Goal: Task Accomplishment & Management: Complete application form

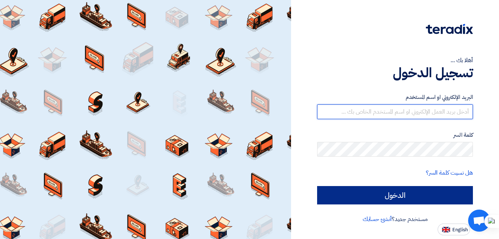
type input "[EMAIL_ADDRESS][DOMAIN_NAME]"
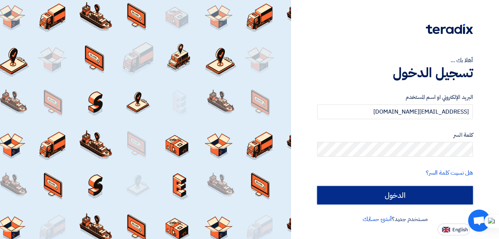
click at [414, 196] on input "الدخول" at bounding box center [395, 195] width 156 height 18
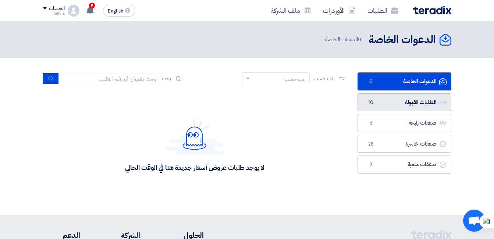
click at [394, 106] on link "الطلبات المقبولة الطلبات المقبولة 10" at bounding box center [404, 102] width 94 height 18
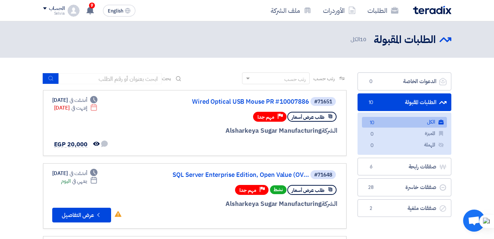
click at [393, 104] on link "الطلبات المقبولة الطلبات المقبولة 10" at bounding box center [404, 102] width 94 height 18
click at [84, 214] on button "Check details عرض التفاصيل" at bounding box center [81, 215] width 59 height 15
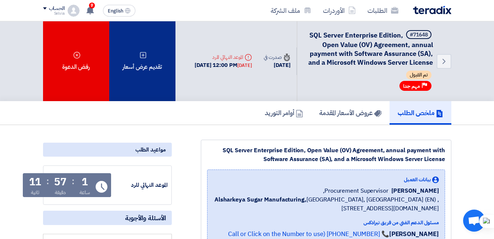
click at [170, 85] on div "تقديم عرض أسعار" at bounding box center [142, 61] width 66 height 80
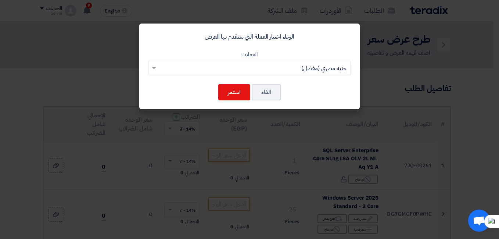
click at [280, 182] on modal-container "الرجاء اختيار العملة التي ستقدم بها العرض العملات اختر العملة جنيه مصري (مفضل) …" at bounding box center [249, 119] width 499 height 239
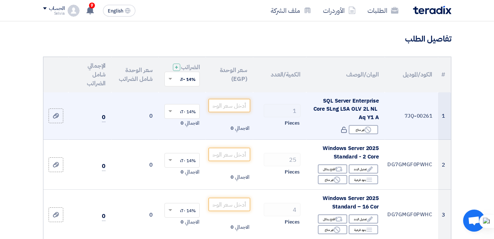
scroll to position [37, 0]
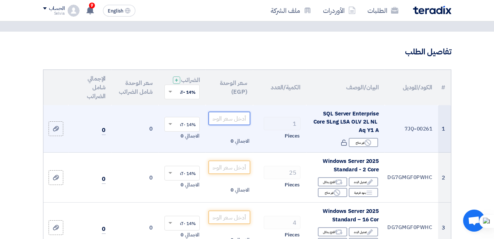
click at [225, 119] on input "number" at bounding box center [228, 118] width 41 height 13
drag, startPoint x: 225, startPoint y: 124, endPoint x: 222, endPoint y: 130, distance: 6.6
click at [225, 124] on input "number" at bounding box center [228, 118] width 41 height 13
click at [169, 126] on span at bounding box center [170, 124] width 4 height 3
click at [237, 123] on input "number" at bounding box center [228, 118] width 41 height 13
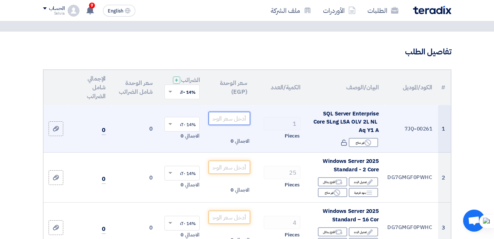
click at [233, 125] on input "number" at bounding box center [228, 118] width 41 height 13
click at [229, 125] on input "number" at bounding box center [228, 118] width 41 height 13
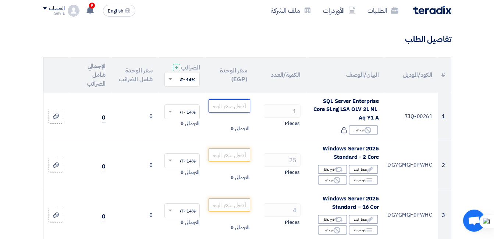
scroll to position [38, 0]
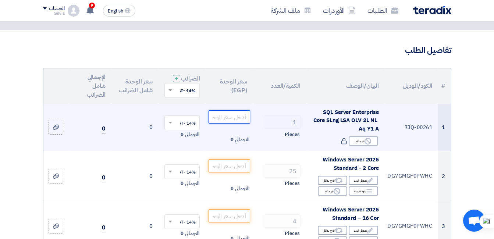
click at [222, 121] on input "number" at bounding box center [228, 116] width 41 height 13
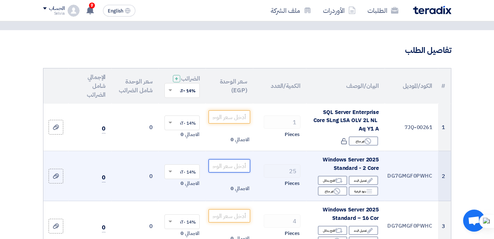
click at [234, 171] on input "number" at bounding box center [228, 165] width 41 height 13
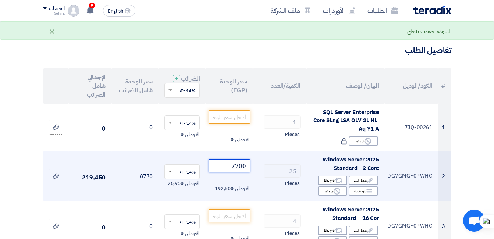
type input "7700"
click at [169, 172] on span at bounding box center [170, 172] width 4 height 2
click at [185, 201] on span "0% -No VAT" at bounding box center [184, 198] width 24 height 7
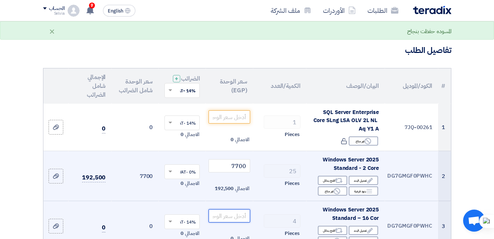
click at [229, 219] on input "number" at bounding box center [228, 215] width 41 height 13
type input "2"
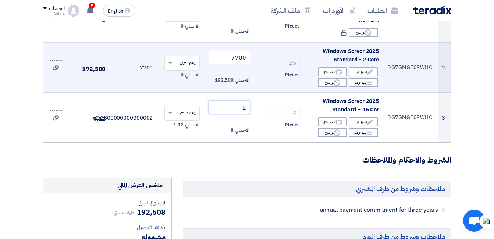
scroll to position [147, 0]
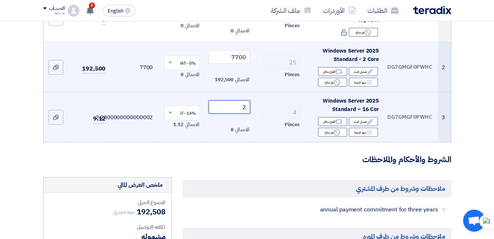
drag, startPoint x: 249, startPoint y: 111, endPoint x: 239, endPoint y: 111, distance: 9.9
click at [239, 111] on input "2" at bounding box center [228, 106] width 41 height 13
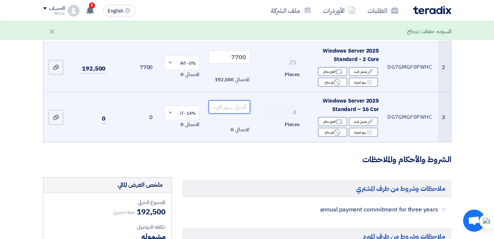
click at [233, 114] on input "number" at bounding box center [228, 106] width 41 height 13
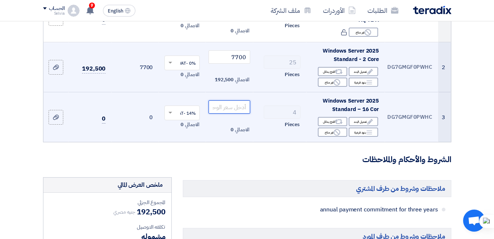
click at [227, 111] on input "number" at bounding box center [228, 106] width 41 height 13
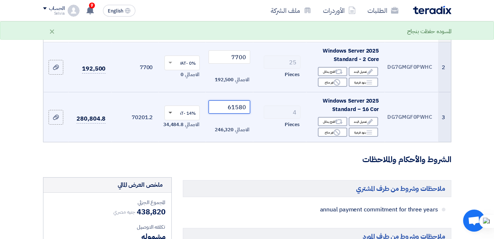
type input "61580"
click at [169, 114] on span at bounding box center [170, 113] width 4 height 2
click at [182, 143] on span "0% -No VAT" at bounding box center [184, 139] width 24 height 7
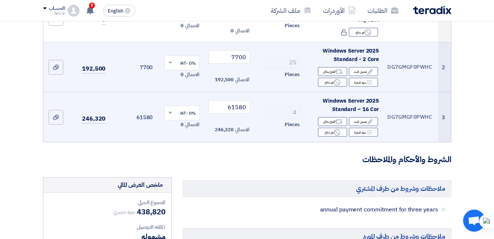
click at [253, 165] on h3 "الشروط والأحكام والملاحظات" at bounding box center [247, 159] width 408 height 11
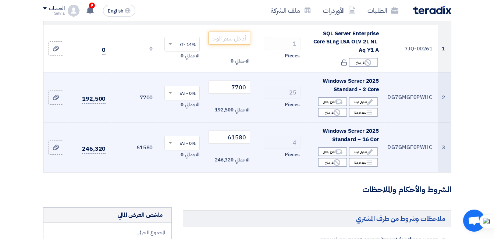
scroll to position [116, 0]
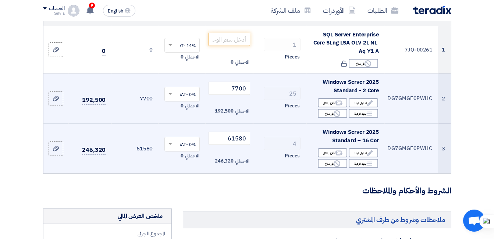
click at [300, 190] on form "تفاصيل الطلب # الكود/الموديل البيان/الوصف الكمية/العدد سعر الوحدة (EGP) الضرائب…" at bounding box center [247, 238] width 408 height 543
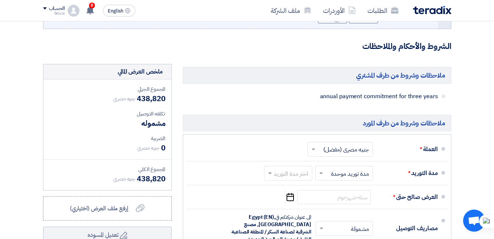
scroll to position [293, 0]
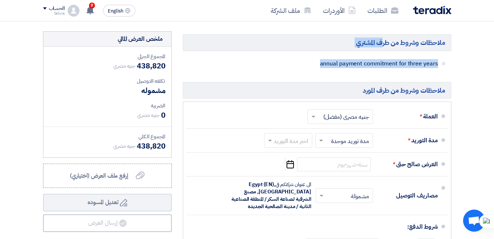
drag, startPoint x: 488, startPoint y: 95, endPoint x: 471, endPoint y: 53, distance: 44.8
click at [471, 53] on section "تفاصيل الطلب # الكود/الموديل البيان/الوصف الكمية/العدد سعر الوحدة (EGP) الضرائب…" at bounding box center [247, 65] width 494 height 581
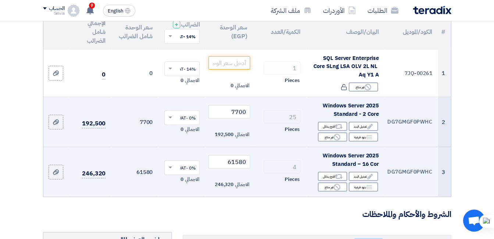
scroll to position [91, 0]
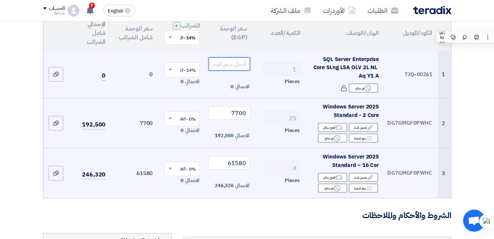
click at [218, 66] on input "number" at bounding box center [228, 63] width 41 height 13
type input "1351600"
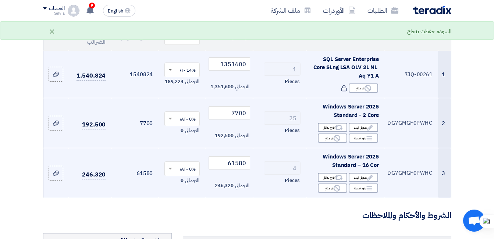
click at [168, 71] on span at bounding box center [170, 70] width 4 height 3
click at [183, 100] on span "0% -No VAT" at bounding box center [184, 96] width 24 height 7
click at [212, 109] on td "7700 الاجمالي 192,500" at bounding box center [228, 123] width 47 height 50
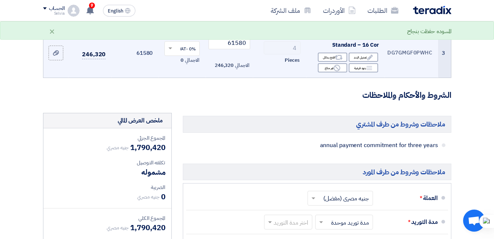
scroll to position [312, 0]
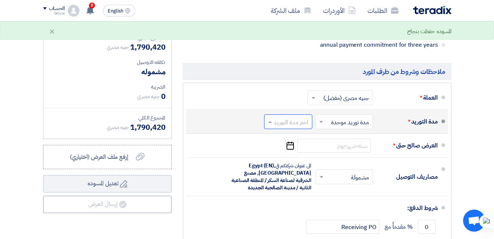
click at [271, 125] on span at bounding box center [268, 121] width 9 height 7
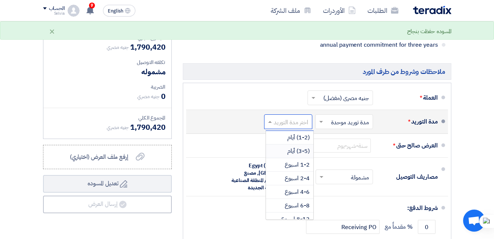
click at [292, 155] on span "(3-5) أيام" at bounding box center [298, 151] width 22 height 9
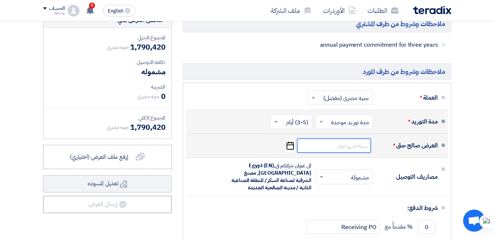
click at [353, 152] on input at bounding box center [333, 146] width 73 height 14
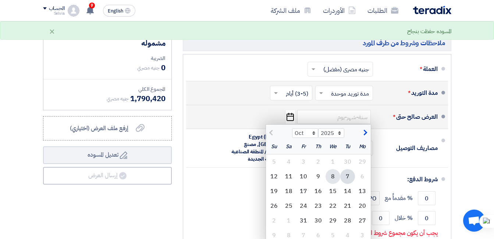
scroll to position [348, 0]
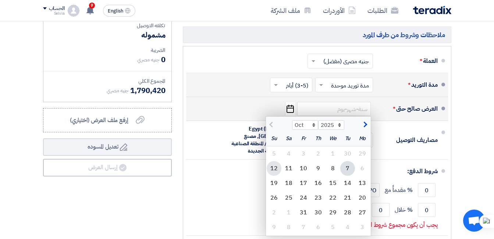
click at [275, 176] on div "12" at bounding box center [273, 168] width 15 height 15
type input "[DATE]"
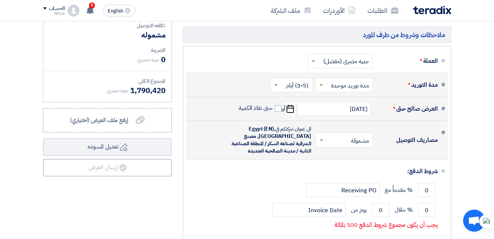
click at [339, 146] on input "text" at bounding box center [343, 141] width 54 height 11
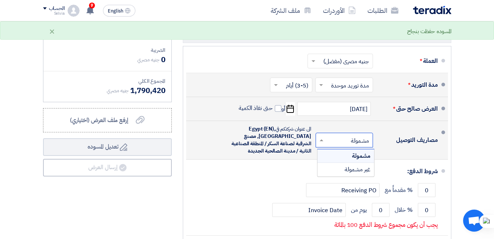
click at [352, 160] on span "مشمولة" at bounding box center [361, 155] width 18 height 9
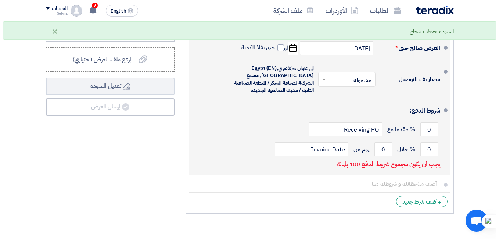
scroll to position [422, 0]
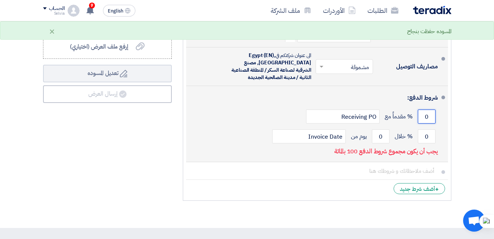
click at [421, 123] on input "0" at bounding box center [426, 117] width 18 height 14
drag, startPoint x: 424, startPoint y: 147, endPoint x: 433, endPoint y: 146, distance: 8.6
click at [433, 143] on input "0" at bounding box center [426, 136] width 18 height 14
type input "100"
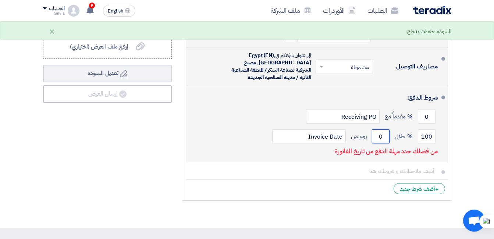
drag, startPoint x: 382, startPoint y: 143, endPoint x: 369, endPoint y: 143, distance: 13.2
click at [369, 143] on div "100 % خلال 0 يوم من Invoice Date" at bounding box center [314, 136] width 245 height 20
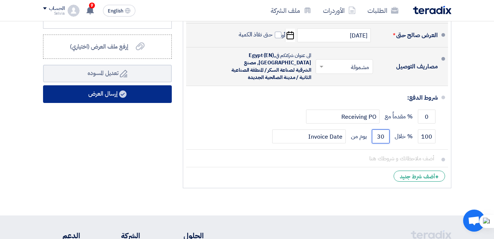
type input "30"
click at [123, 98] on icon at bounding box center [122, 93] width 7 height 7
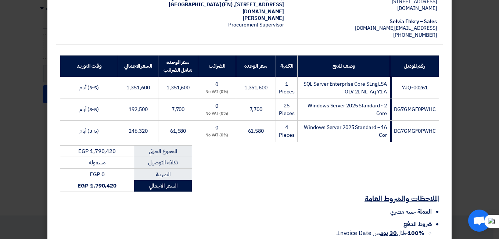
scroll to position [153, 0]
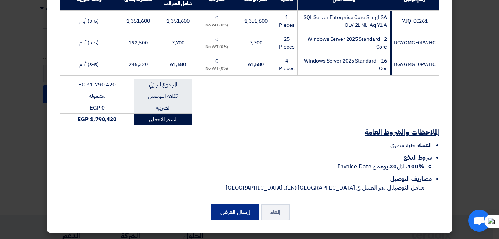
click at [232, 219] on button "إرسال العرض" at bounding box center [235, 212] width 49 height 16
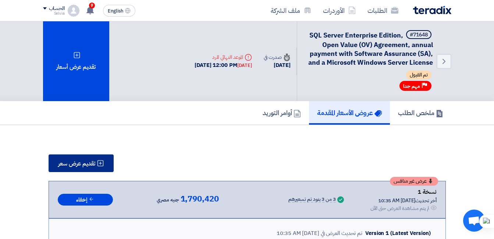
click at [86, 162] on span "تقديم عرض سعر" at bounding box center [76, 164] width 37 height 6
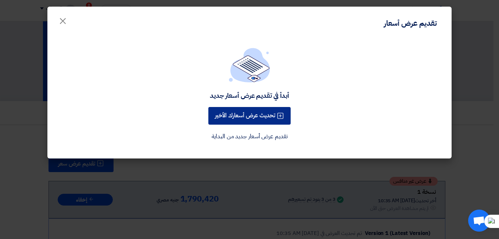
click at [253, 114] on button "تحديث عرض أسعارك الأخير" at bounding box center [249, 116] width 82 height 18
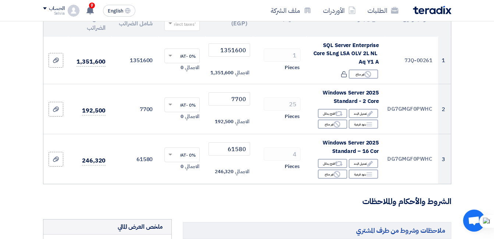
scroll to position [73, 0]
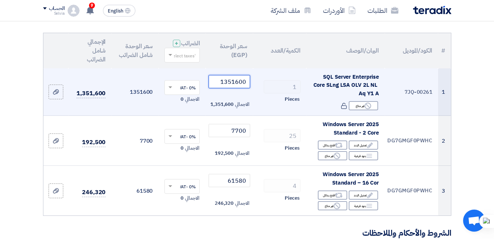
click at [224, 88] on input "1351600" at bounding box center [228, 81] width 41 height 13
click at [225, 88] on input "1351600" at bounding box center [228, 81] width 41 height 13
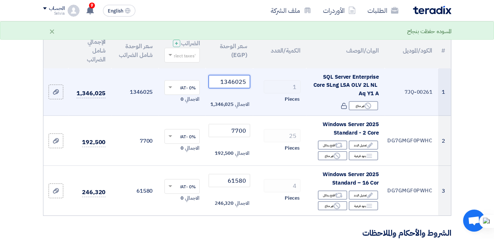
type input "1346025"
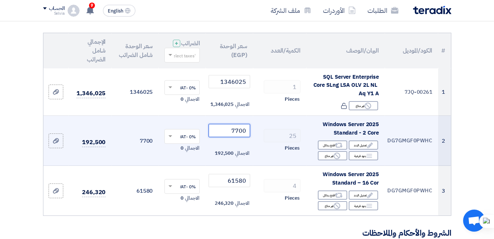
click at [233, 133] on input "7700" at bounding box center [228, 130] width 41 height 13
click at [234, 137] on input "7700" at bounding box center [228, 130] width 41 height 13
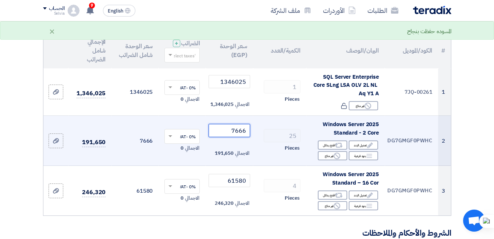
type input "7666"
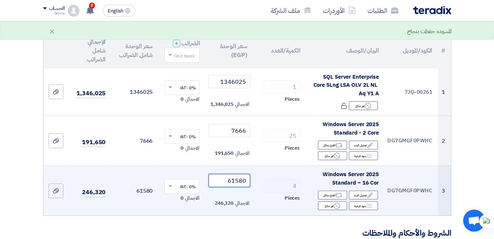
click at [231, 187] on input "61580" at bounding box center [228, 180] width 41 height 13
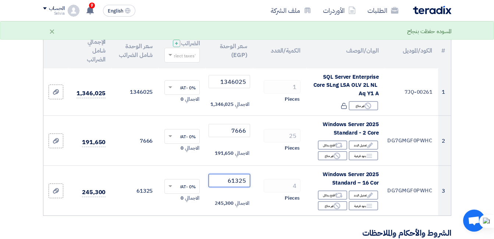
type input "61325"
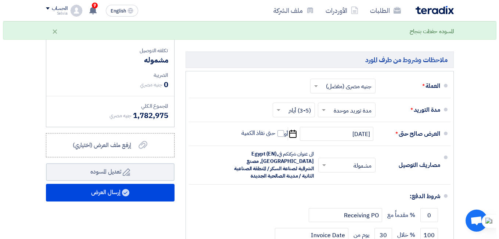
scroll to position [367, 0]
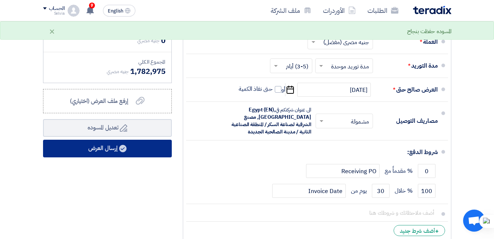
click at [139, 154] on button "إرسال العرض" at bounding box center [107, 149] width 129 height 18
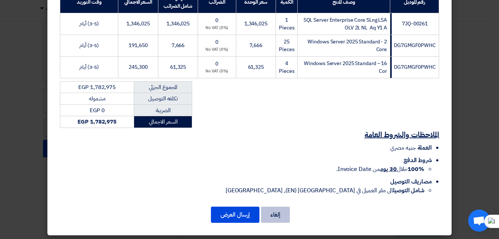
scroll to position [153, 0]
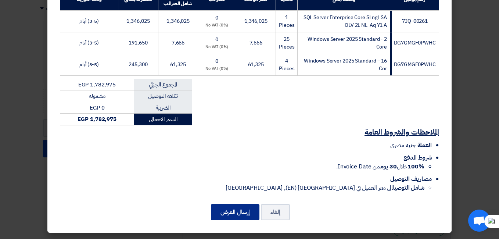
click at [241, 212] on button "إرسال العرض" at bounding box center [235, 212] width 49 height 16
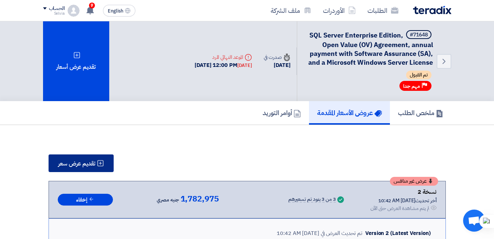
click at [84, 166] on span "تقديم عرض سعر" at bounding box center [76, 164] width 37 height 6
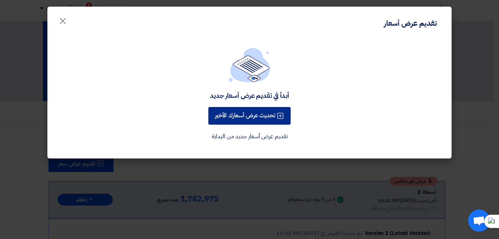
click at [251, 118] on button "تحديث عرض أسعارك الأخير" at bounding box center [249, 116] width 82 height 18
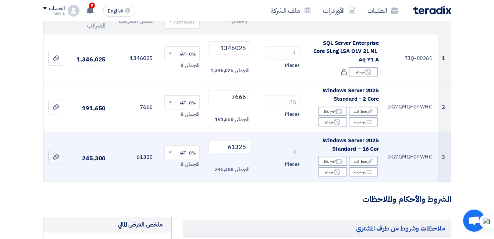
scroll to position [110, 0]
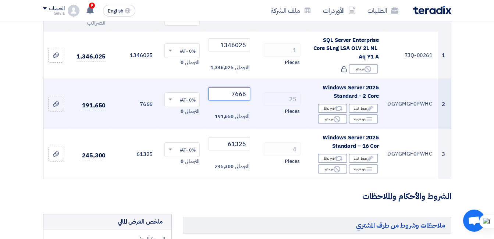
click at [225, 96] on input "7666" at bounding box center [228, 93] width 41 height 13
click at [226, 96] on input "7666" at bounding box center [228, 93] width 41 height 13
click at [226, 97] on input "7666" at bounding box center [228, 93] width 41 height 13
drag, startPoint x: 227, startPoint y: 98, endPoint x: 268, endPoint y: 94, distance: 41.3
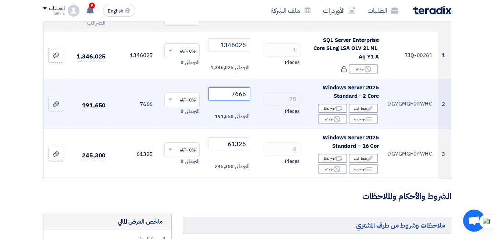
click at [268, 94] on tr "2 DG7GMGF0PWHC Windows Server 2025 Standard - 2 Core Edit تعديل البند Alternati…" at bounding box center [246, 104] width 407 height 50
click at [231, 96] on input "7666" at bounding box center [228, 93] width 41 height 13
drag, startPoint x: 234, startPoint y: 101, endPoint x: 244, endPoint y: 103, distance: 10.8
click at [244, 100] on input "7666" at bounding box center [228, 93] width 41 height 13
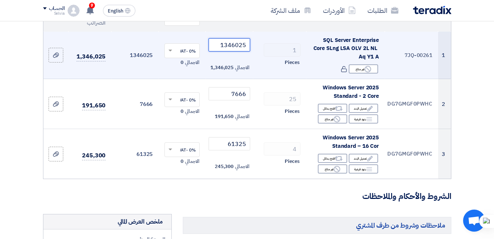
click at [230, 50] on input "1346025" at bounding box center [228, 44] width 41 height 13
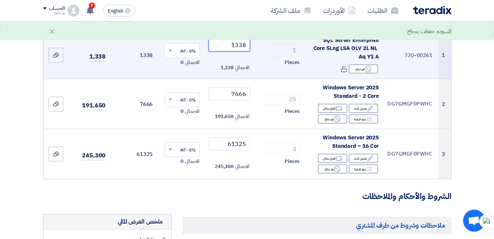
scroll to position [73, 0]
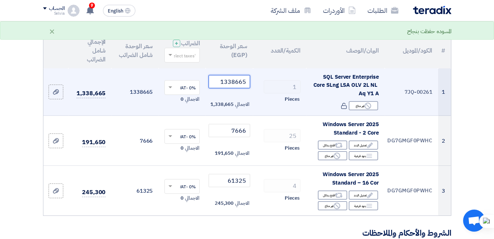
type input "1338665"
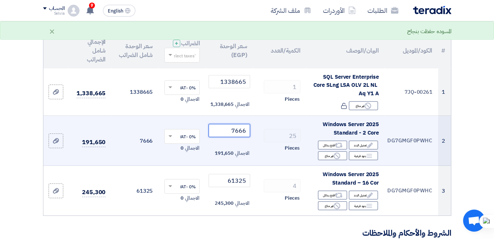
click at [226, 137] on input "7666" at bounding box center [228, 130] width 41 height 13
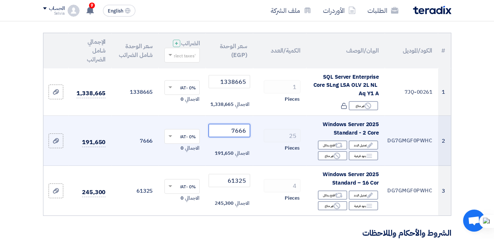
click at [232, 137] on input "7666" at bounding box center [228, 130] width 41 height 13
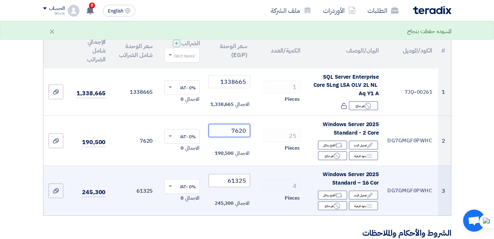
type input "7620"
click at [231, 182] on input "61325" at bounding box center [228, 180] width 41 height 13
type input "60950"
click at [227, 213] on td "60950 الاجمالي 243,800" at bounding box center [228, 191] width 47 height 50
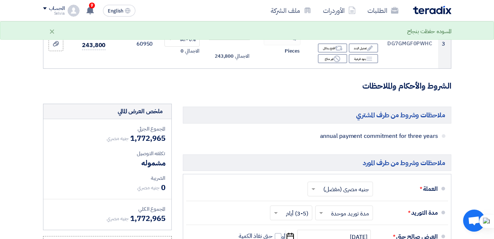
scroll to position [367, 0]
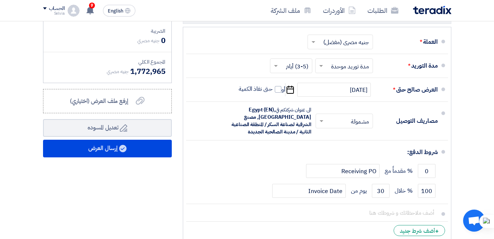
drag, startPoint x: 161, startPoint y: 79, endPoint x: 138, endPoint y: 78, distance: 22.8
click at [138, 77] on span "1,772,965" at bounding box center [147, 71] width 35 height 11
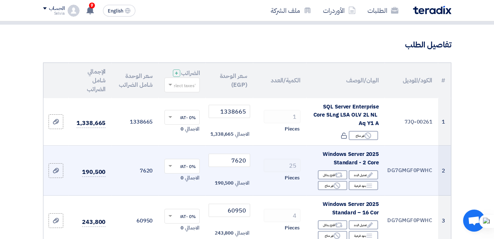
scroll to position [0, 0]
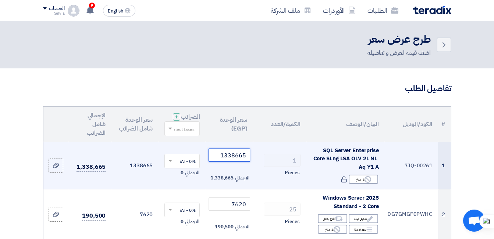
click at [227, 160] on input "1338665" at bounding box center [228, 154] width 41 height 13
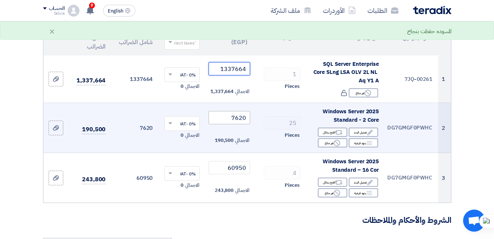
scroll to position [147, 0]
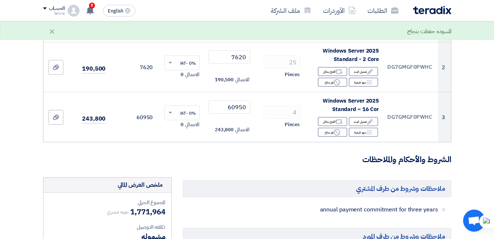
type input "1337664"
click at [235, 197] on h5 "ملاحظات وشروط من طرف المشتري" at bounding box center [317, 188] width 268 height 17
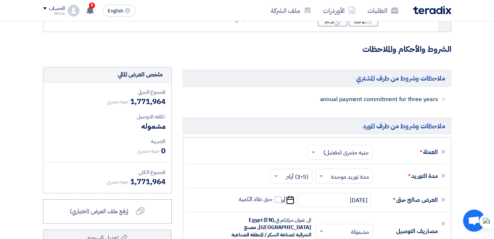
drag, startPoint x: 166, startPoint y: 189, endPoint x: 140, endPoint y: 190, distance: 25.7
click at [140, 190] on div "المجموع الجزئي جنيه مصري 1,771,964 تكلفه التوصيل مشموله الضريبة جنيه مصري" at bounding box center [107, 137] width 128 height 111
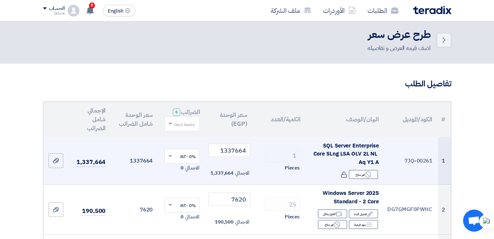
scroll to position [73, 0]
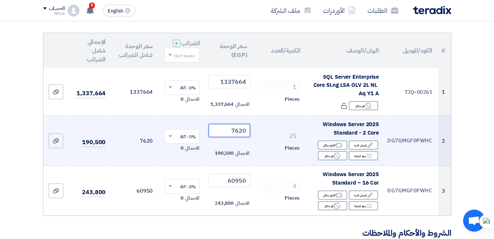
click at [224, 137] on input "7620" at bounding box center [228, 130] width 41 height 13
drag, startPoint x: 228, startPoint y: 136, endPoint x: 246, endPoint y: 133, distance: 18.6
click at [246, 133] on input "7620" at bounding box center [228, 130] width 41 height 13
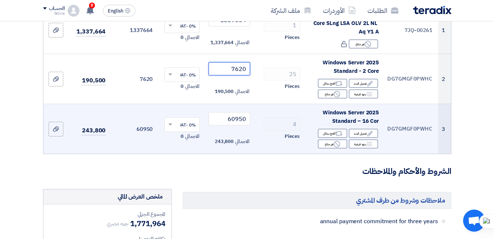
scroll to position [147, 0]
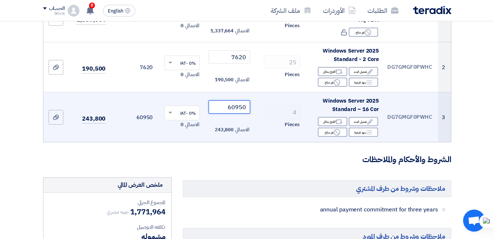
drag, startPoint x: 245, startPoint y: 115, endPoint x: 226, endPoint y: 114, distance: 18.8
click at [226, 114] on input "60950" at bounding box center [228, 106] width 41 height 13
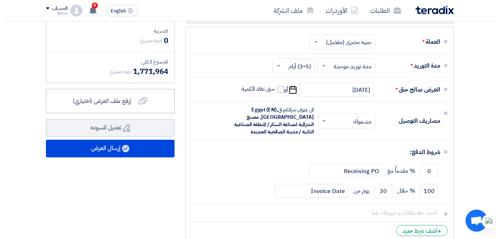
scroll to position [426, 0]
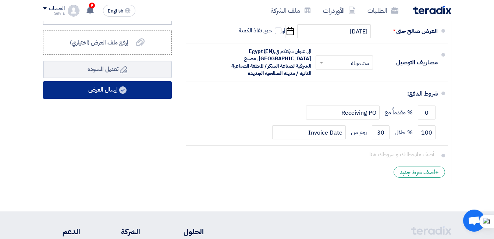
click at [107, 95] on button "إرسال العرض" at bounding box center [107, 90] width 129 height 18
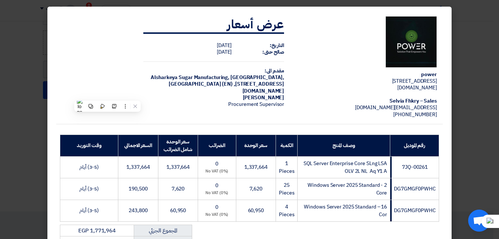
scroll to position [153, 0]
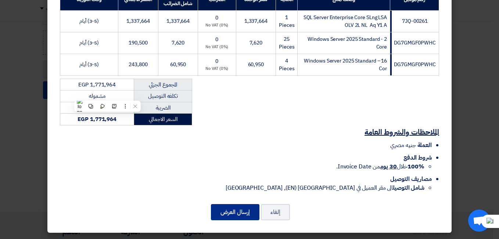
click at [233, 212] on button "إرسال العرض" at bounding box center [235, 212] width 49 height 16
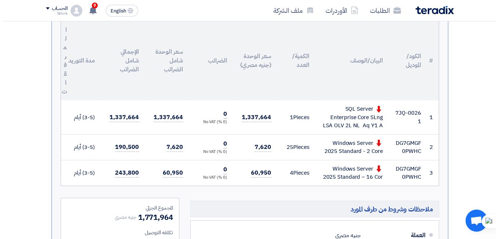
scroll to position [11, 0]
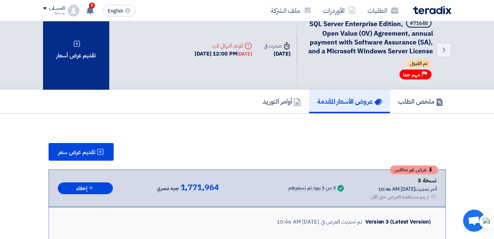
click at [81, 67] on div "تقديم عرض أسعار" at bounding box center [76, 50] width 66 height 80
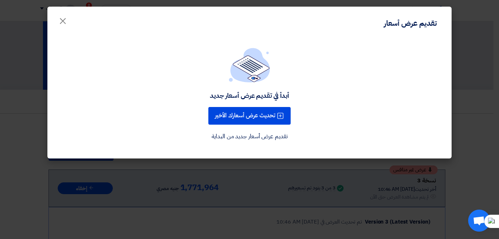
click at [258, 103] on div "أبدأ في تقديم عرض أسعار جديد تحديث عرض أسعارك الأخير تقديم عرض أسعار جديد من ال…" at bounding box center [249, 94] width 387 height 93
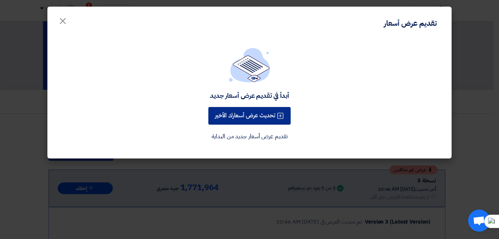
click at [269, 119] on button "تحديث عرض أسعارك الأخير" at bounding box center [249, 116] width 82 height 18
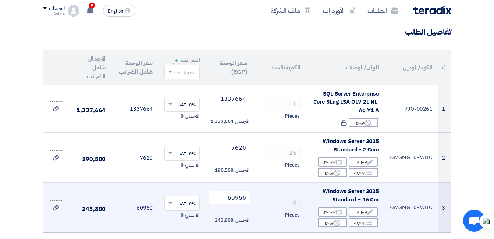
scroll to position [110, 0]
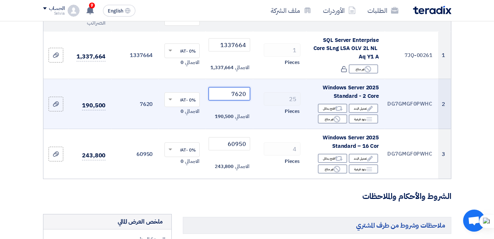
click at [233, 100] on input "7620" at bounding box center [228, 93] width 41 height 13
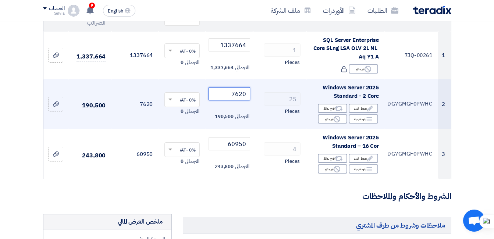
click at [233, 100] on input "7620" at bounding box center [228, 93] width 41 height 13
type input "7540"
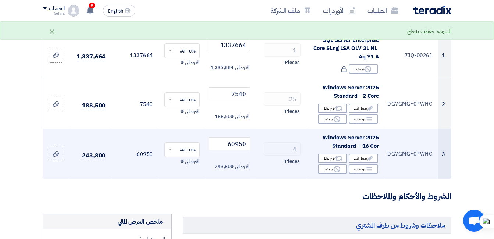
click at [237, 157] on td "60950 الاجمالي 243,800" at bounding box center [228, 154] width 47 height 50
click at [236, 150] on input "60950" at bounding box center [228, 143] width 41 height 13
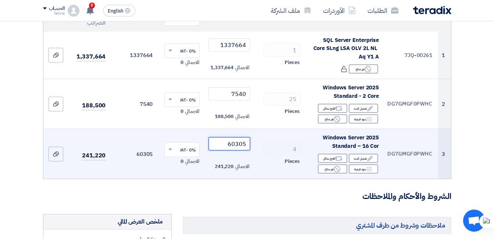
type input "60305"
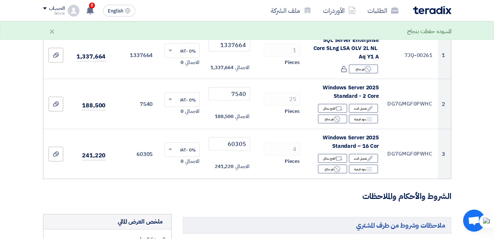
click at [223, 202] on h3 "الشروط والأحكام والملاحظات" at bounding box center [247, 196] width 408 height 11
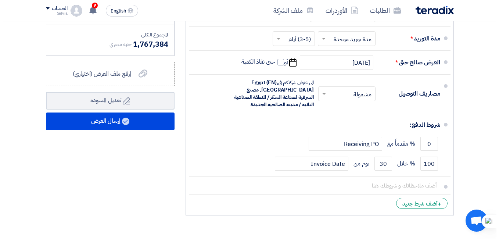
scroll to position [441, 0]
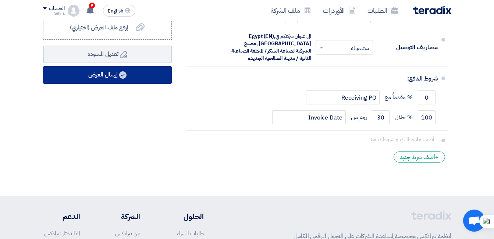
click at [134, 84] on button "إرسال العرض" at bounding box center [107, 75] width 129 height 18
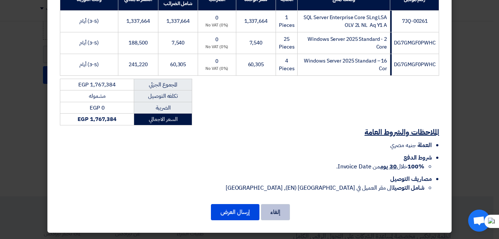
scroll to position [153, 0]
click at [240, 215] on button "إرسال العرض" at bounding box center [235, 212] width 49 height 16
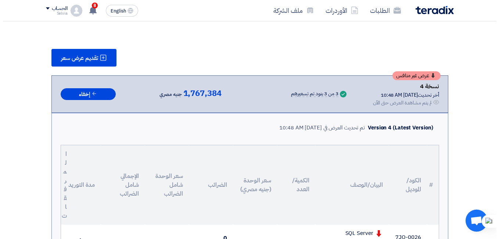
scroll to position [21, 0]
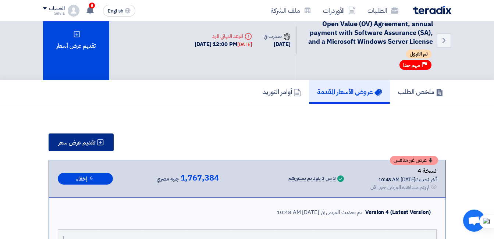
click at [75, 149] on button "تقديم عرض سعر" at bounding box center [81, 142] width 65 height 18
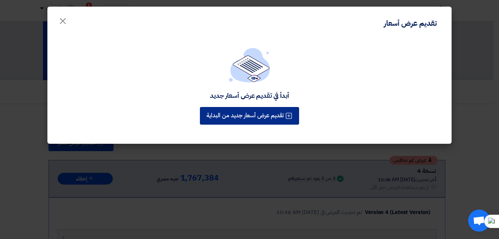
click at [251, 110] on button "تقديم عرض أسعار جديد من البداية" at bounding box center [249, 116] width 99 height 18
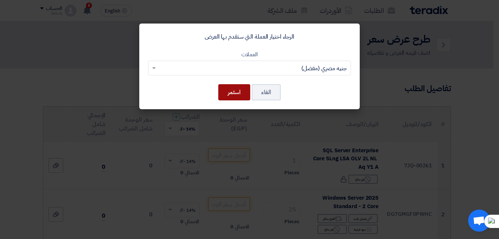
click at [230, 98] on button "استمر" at bounding box center [234, 92] width 32 height 16
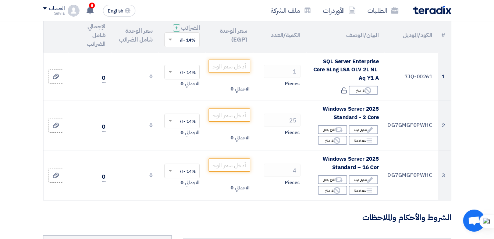
scroll to position [147, 0]
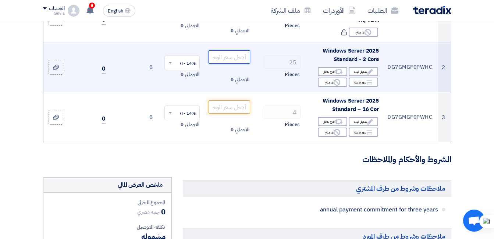
click at [236, 64] on input "number" at bounding box center [228, 56] width 41 height 13
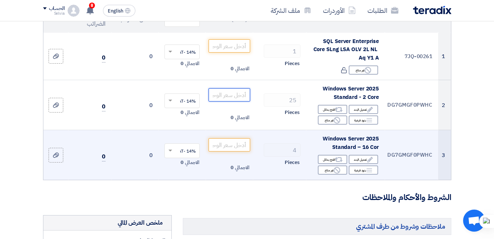
scroll to position [73, 0]
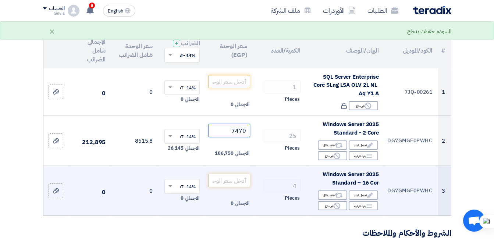
type input "7470"
click at [234, 187] on input "number" at bounding box center [228, 180] width 41 height 13
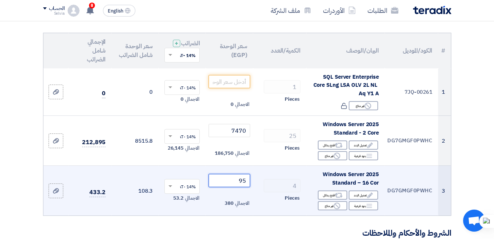
type input "9"
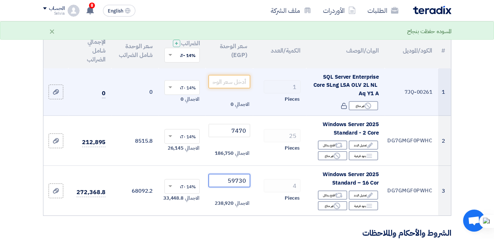
scroll to position [37, 0]
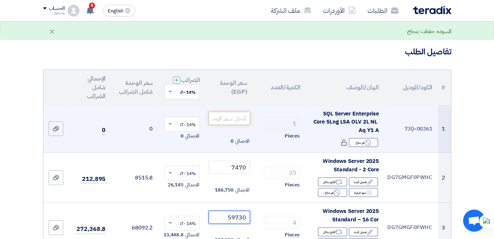
type input "59730"
click at [236, 125] on input "number" at bounding box center [228, 118] width 41 height 13
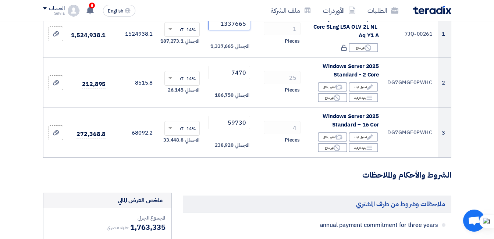
scroll to position [147, 0]
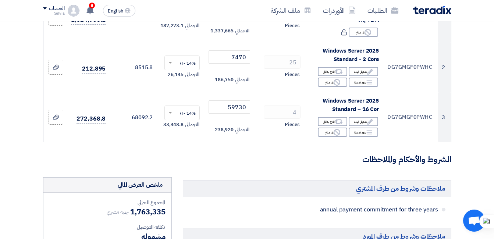
type input "1337665"
click at [272, 173] on form "تفاصيل الطلب # الكود/الموديل البيان/الوصف الكمية/العدد سعر الوحدة (EGP) الضرائب…" at bounding box center [247, 207] width 408 height 543
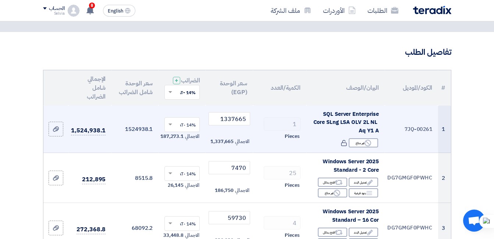
scroll to position [37, 0]
click at [170, 128] on span at bounding box center [169, 124] width 9 height 7
click at [183, 154] on span "0% -No VAT" at bounding box center [184, 150] width 24 height 7
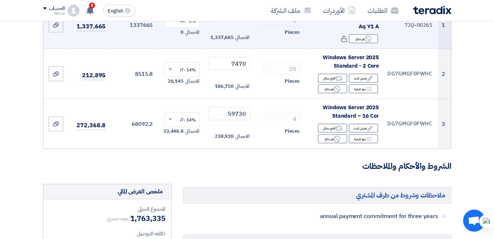
scroll to position [147, 0]
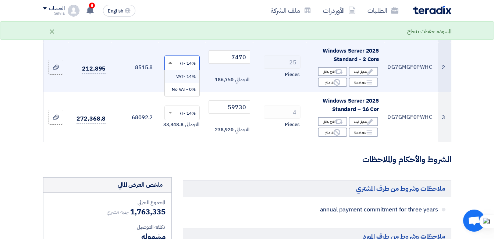
click at [169, 64] on span at bounding box center [170, 63] width 4 height 2
click at [184, 93] on span "0% -No VAT" at bounding box center [184, 89] width 24 height 7
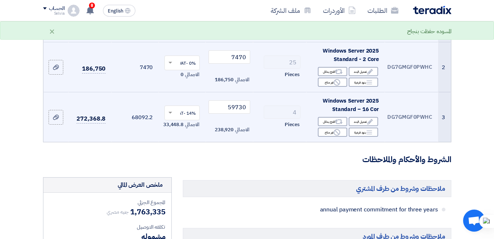
click at [170, 116] on span at bounding box center [169, 113] width 9 height 7
click at [180, 143] on span "0% -No VAT" at bounding box center [184, 139] width 24 height 7
click at [208, 177] on form "تفاصيل الطلب # الكود/الموديل البيان/الوصف الكمية/العدد سعر الوحدة (EGP) الضرائب…" at bounding box center [247, 207] width 408 height 543
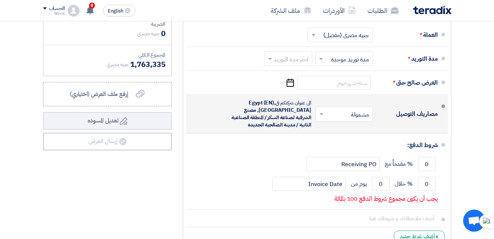
scroll to position [294, 0]
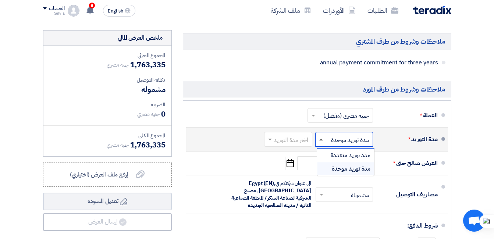
click at [321, 140] on span at bounding box center [321, 140] width 4 height 2
click at [276, 144] on input "text" at bounding box center [286, 140] width 44 height 11
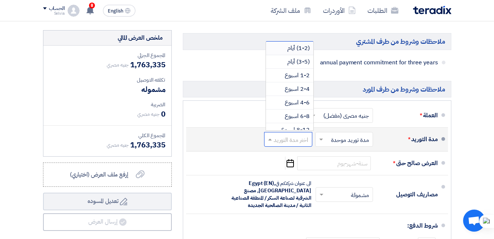
click at [273, 143] on span at bounding box center [268, 139] width 9 height 7
click at [302, 66] on span "(3-5) أيام" at bounding box center [298, 61] width 22 height 9
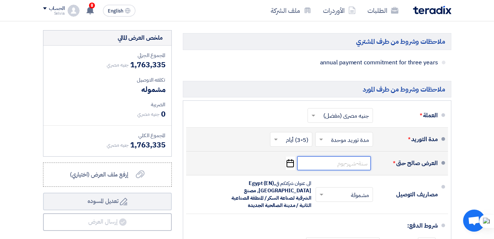
click at [359, 170] on input at bounding box center [333, 163] width 73 height 14
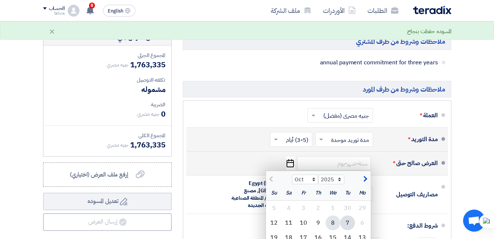
click at [334, 227] on div "8" at bounding box center [332, 222] width 15 height 15
type input "[DATE]"
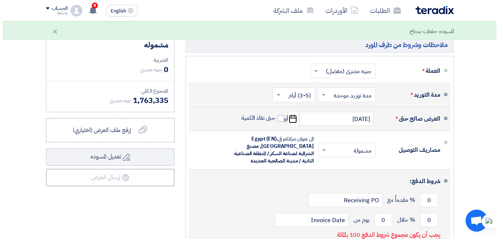
scroll to position [404, 0]
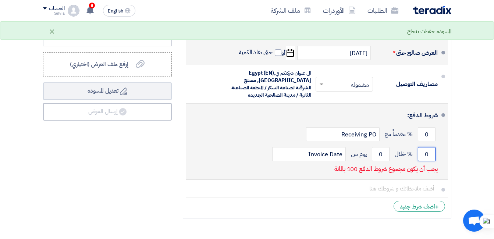
drag, startPoint x: 427, startPoint y: 162, endPoint x: 419, endPoint y: 161, distance: 8.9
click at [419, 161] on input "0" at bounding box center [426, 154] width 18 height 14
drag, startPoint x: 383, startPoint y: 159, endPoint x: 368, endPoint y: 155, distance: 15.7
click at [372, 157] on input "0" at bounding box center [381, 154] width 18 height 14
type input "1"
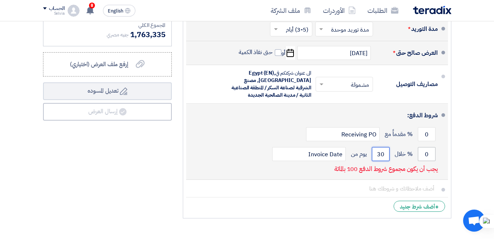
type input "30"
drag, startPoint x: 424, startPoint y: 160, endPoint x: 447, endPoint y: 158, distance: 23.6
click at [447, 158] on li "شروط الدفع: 0 % مقدماً مع Receiving PO 0 % خلال 30 Invoice Date" at bounding box center [317, 142] width 262 height 76
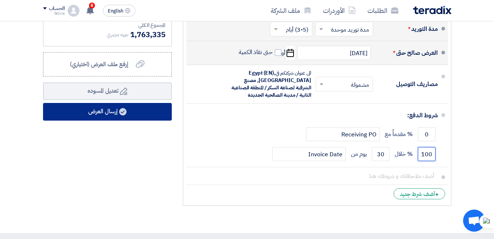
type input "100"
click at [111, 114] on button "إرسال العرض" at bounding box center [107, 112] width 129 height 18
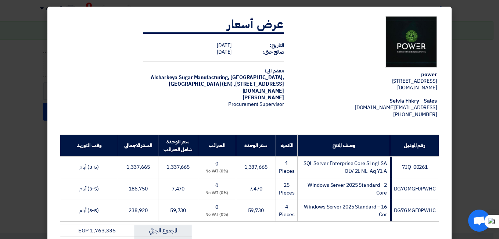
scroll to position [153, 0]
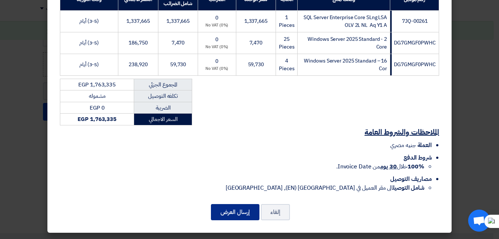
click at [234, 214] on button "إرسال العرض" at bounding box center [235, 212] width 49 height 16
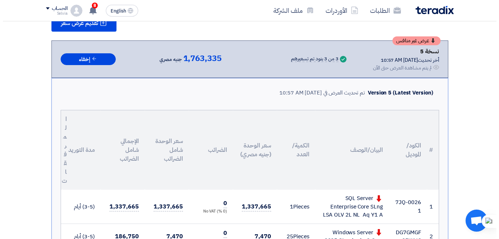
scroll to position [67, 0]
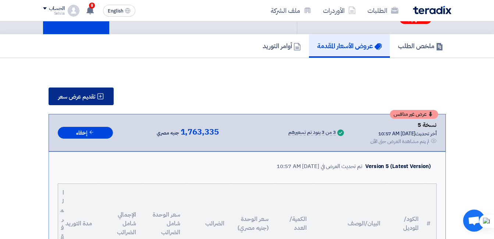
click at [75, 100] on span "تقديم عرض سعر" at bounding box center [76, 97] width 37 height 6
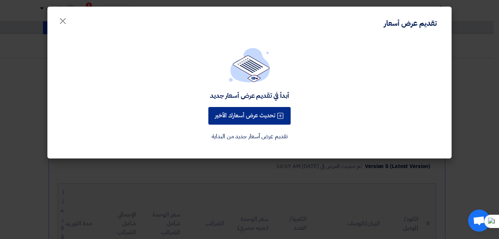
click at [236, 122] on button "تحديث عرض أسعارك الأخير" at bounding box center [249, 116] width 82 height 18
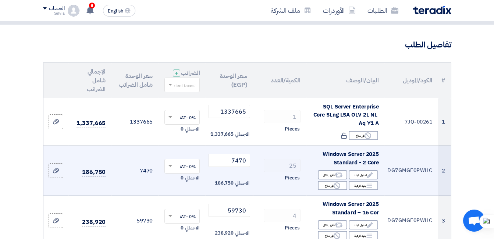
scroll to position [110, 0]
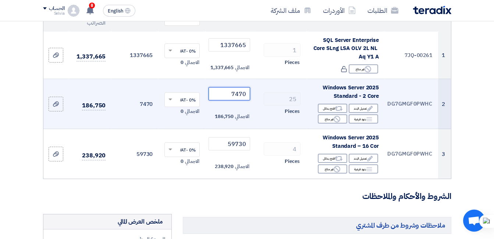
click at [226, 98] on input "7470" at bounding box center [228, 93] width 41 height 13
type input "7430"
click at [229, 127] on td "7430 الاجمالي 185,750" at bounding box center [228, 104] width 47 height 50
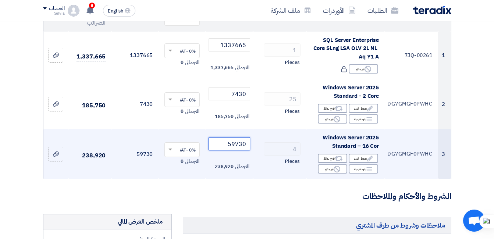
click at [232, 150] on input "59730" at bounding box center [228, 143] width 41 height 13
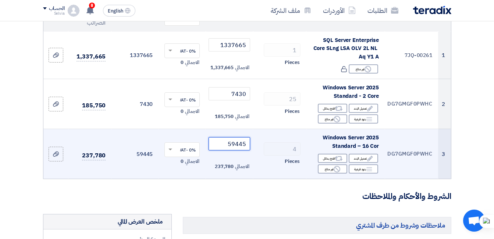
type input "59445"
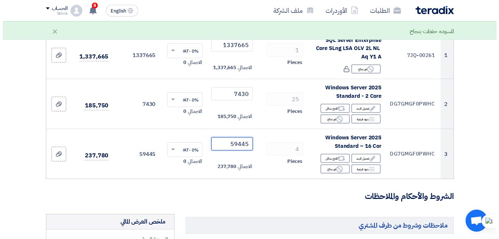
scroll to position [331, 0]
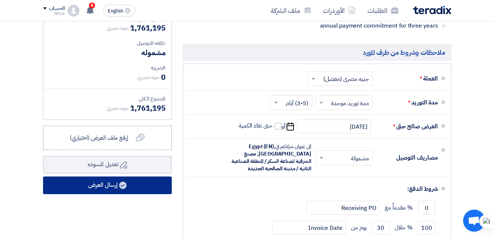
click at [94, 193] on button "إرسال العرض" at bounding box center [107, 185] width 129 height 18
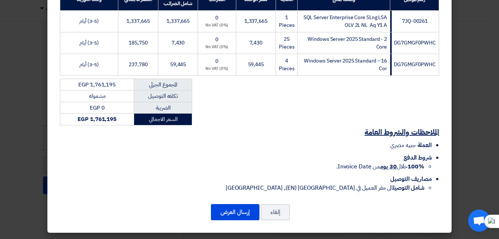
scroll to position [153, 0]
click at [242, 215] on button "إرسال العرض" at bounding box center [235, 212] width 49 height 16
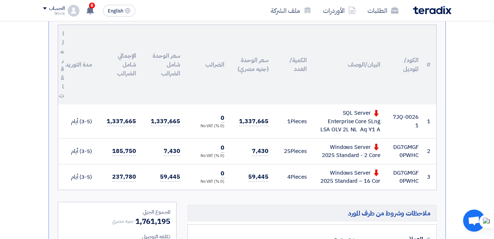
scroll to position [223, 0]
